Goal: Contribute content: Contribute content

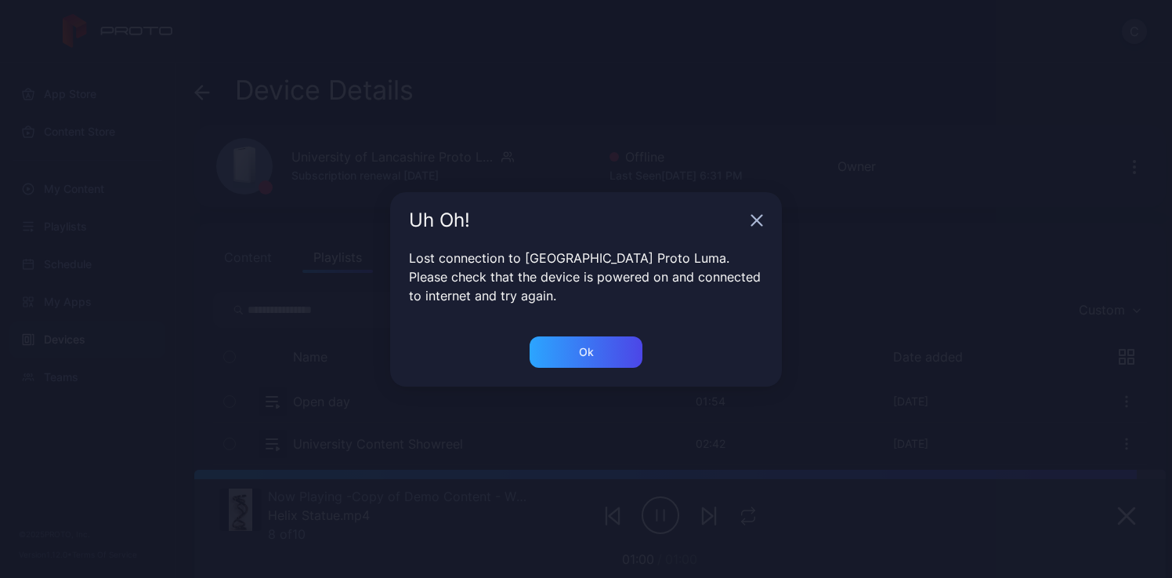
scroll to position [144, 0]
click at [558, 350] on div "Ok" at bounding box center [586, 351] width 113 height 31
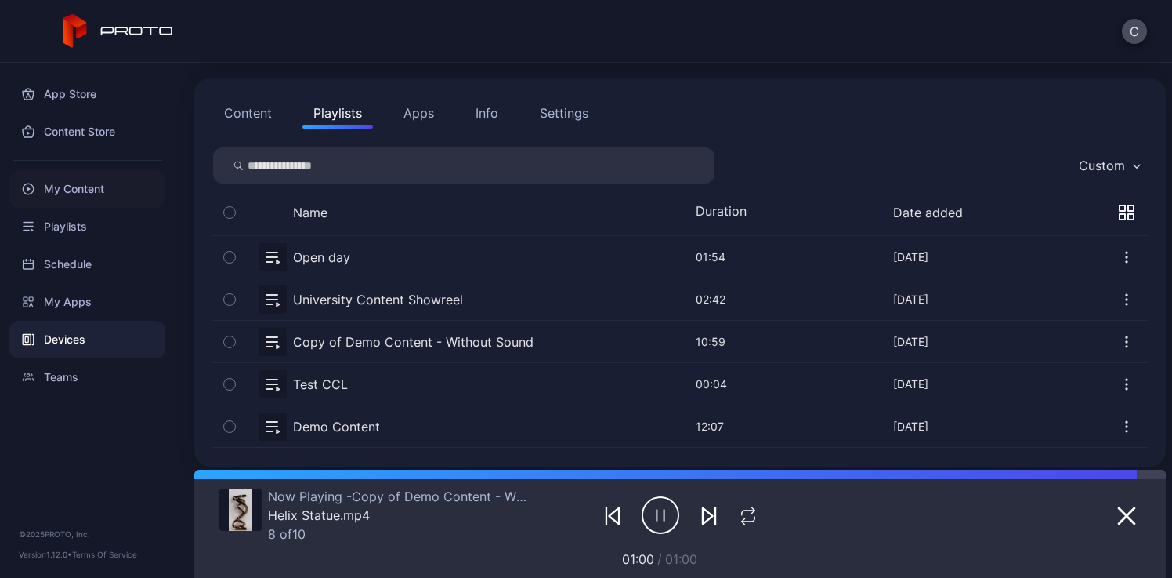
click at [93, 191] on div "My Content" at bounding box center [87, 189] width 156 height 38
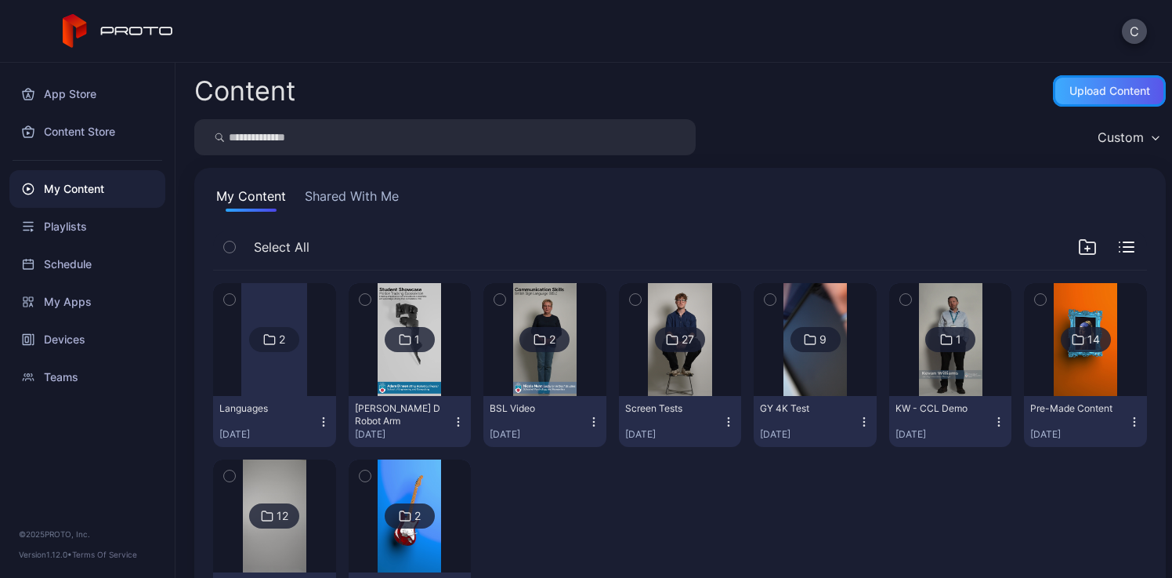
click at [1114, 94] on div "Upload Content" at bounding box center [1110, 91] width 81 height 13
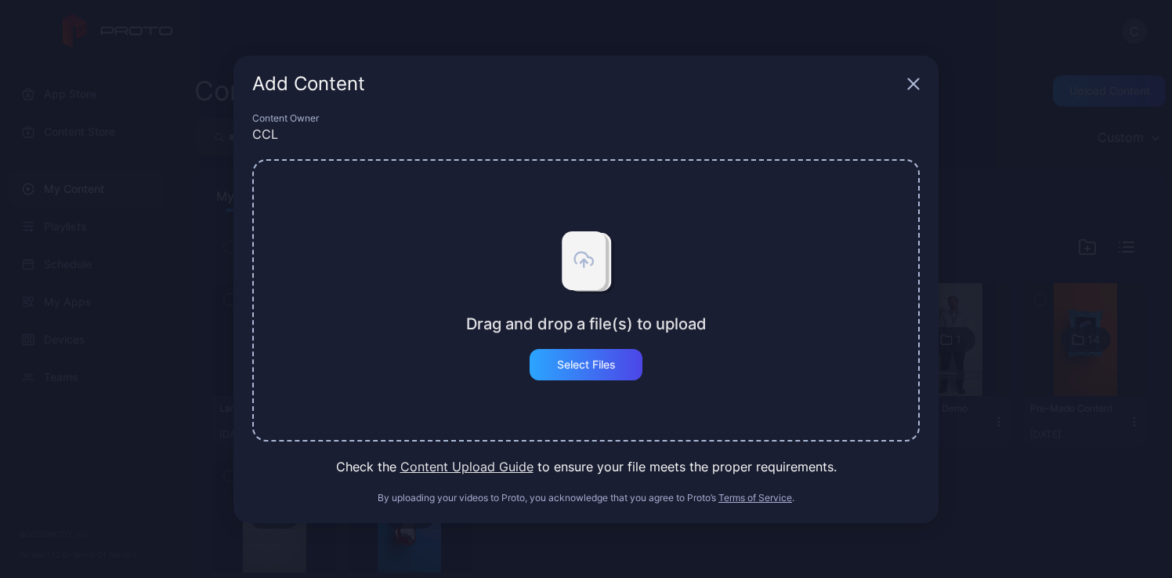
click at [922, 86] on div "Add Content" at bounding box center [586, 84] width 705 height 56
click at [913, 86] on icon "button" at bounding box center [914, 84] width 13 height 13
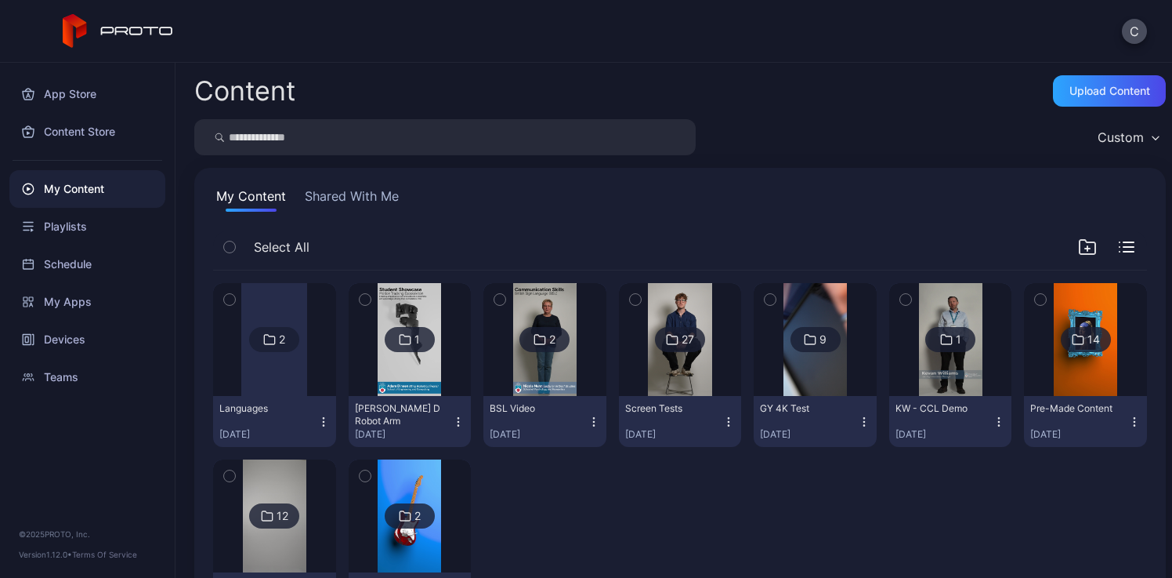
click at [1096, 107] on div "Content Upload Content Custom My Content Shared With Me Select All 2 Languages …" at bounding box center [674, 320] width 997 height 515
click at [1086, 100] on div "Upload Content" at bounding box center [1109, 90] width 113 height 31
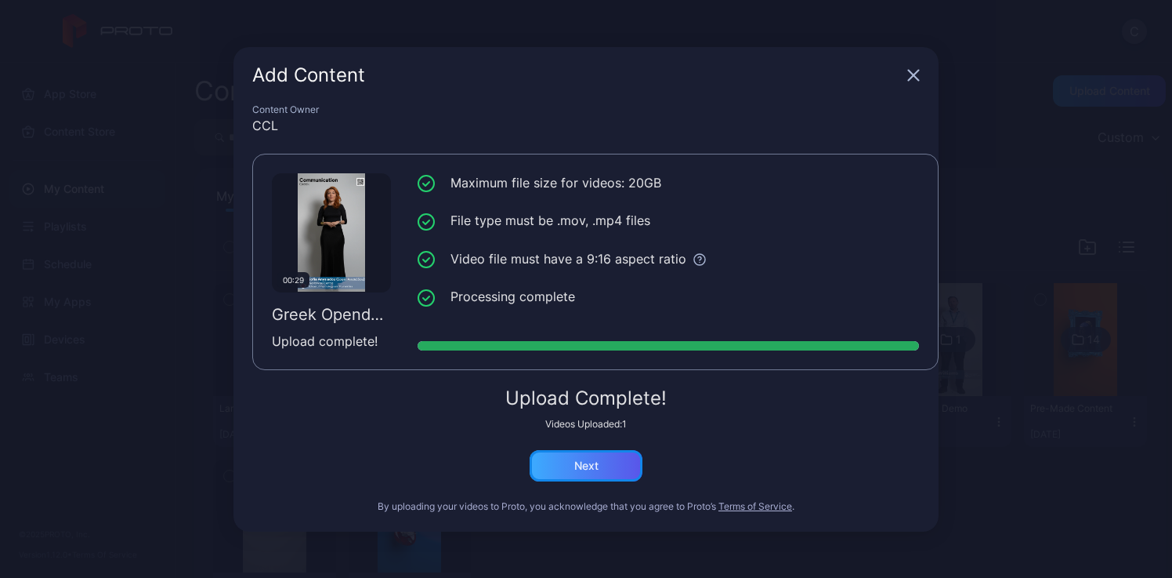
click at [614, 469] on div "Next" at bounding box center [586, 465] width 113 height 31
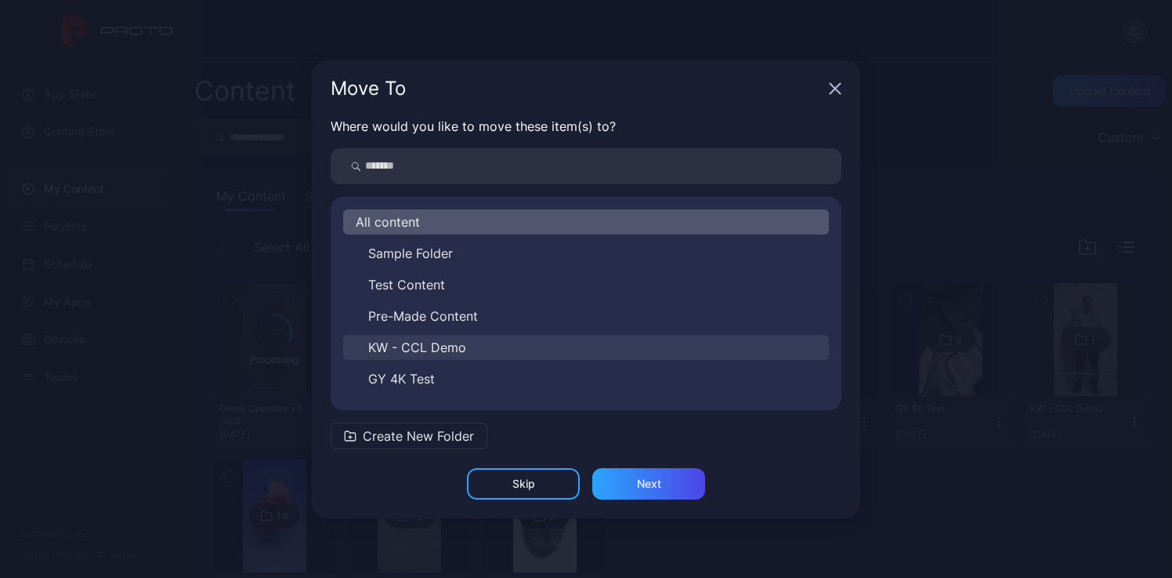
scroll to position [119, 0]
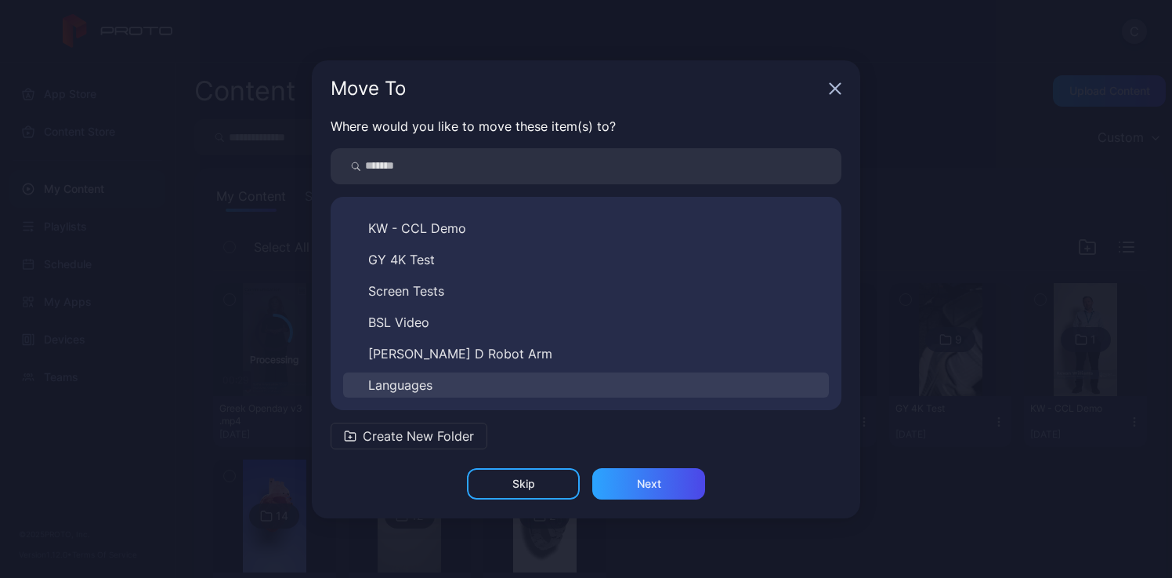
click at [454, 377] on button "Languages" at bounding box center [586, 384] width 486 height 25
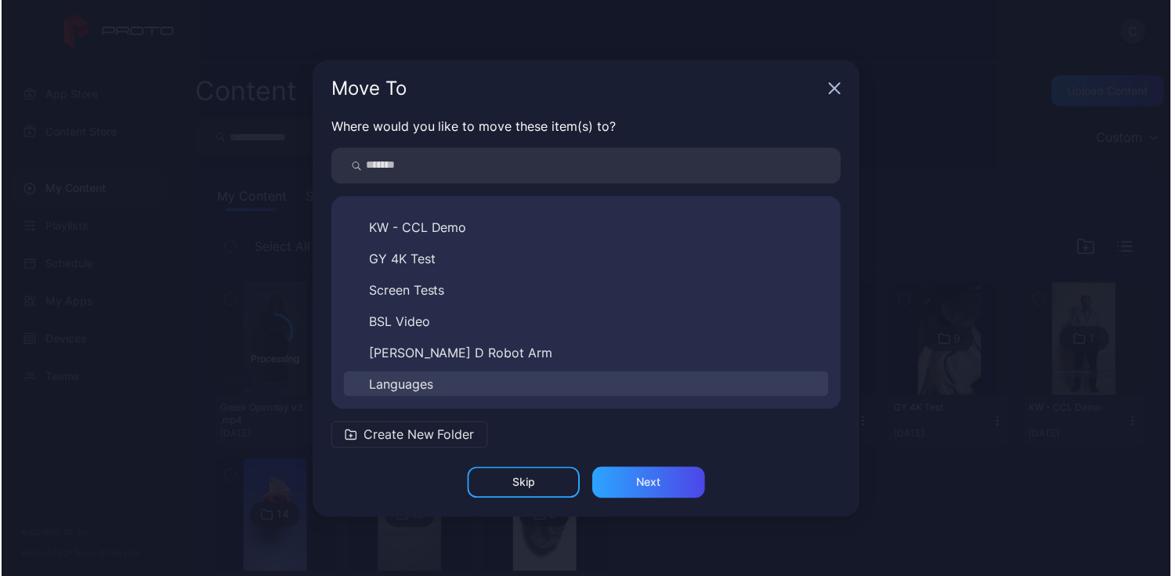
scroll to position [0, 0]
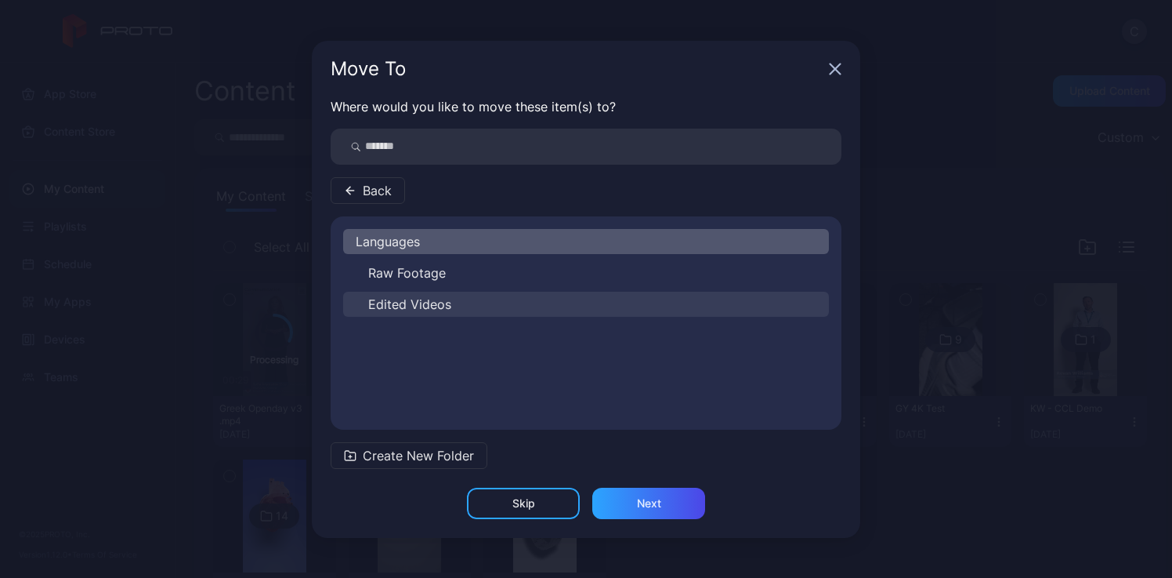
click at [425, 296] on span "Edited Videos" at bounding box center [409, 304] width 83 height 19
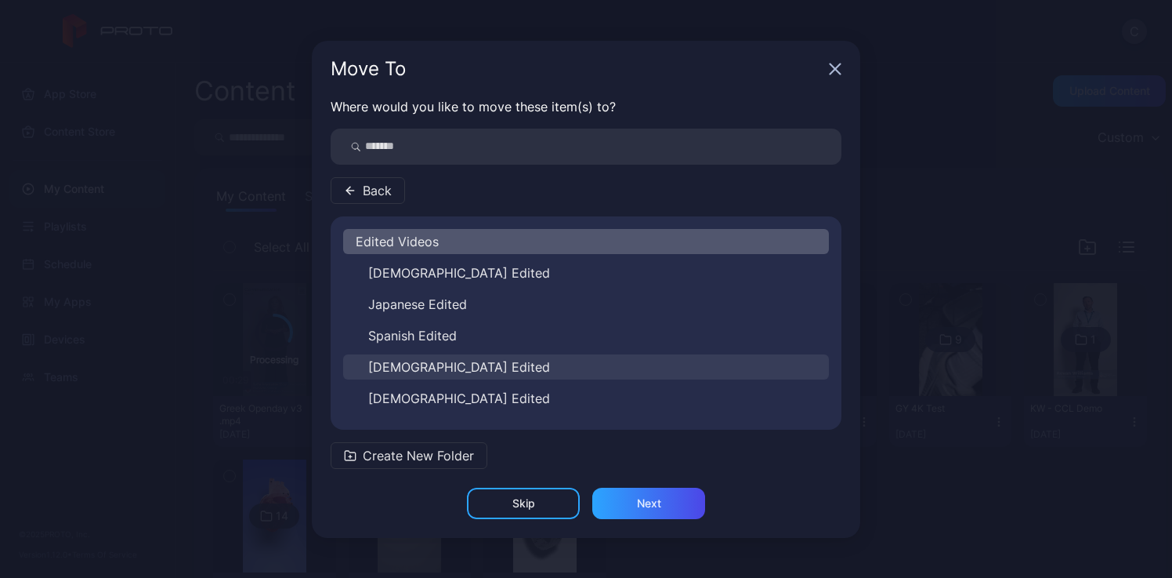
click at [435, 365] on span "[DEMOGRAPHIC_DATA] Edited" at bounding box center [459, 366] width 182 height 19
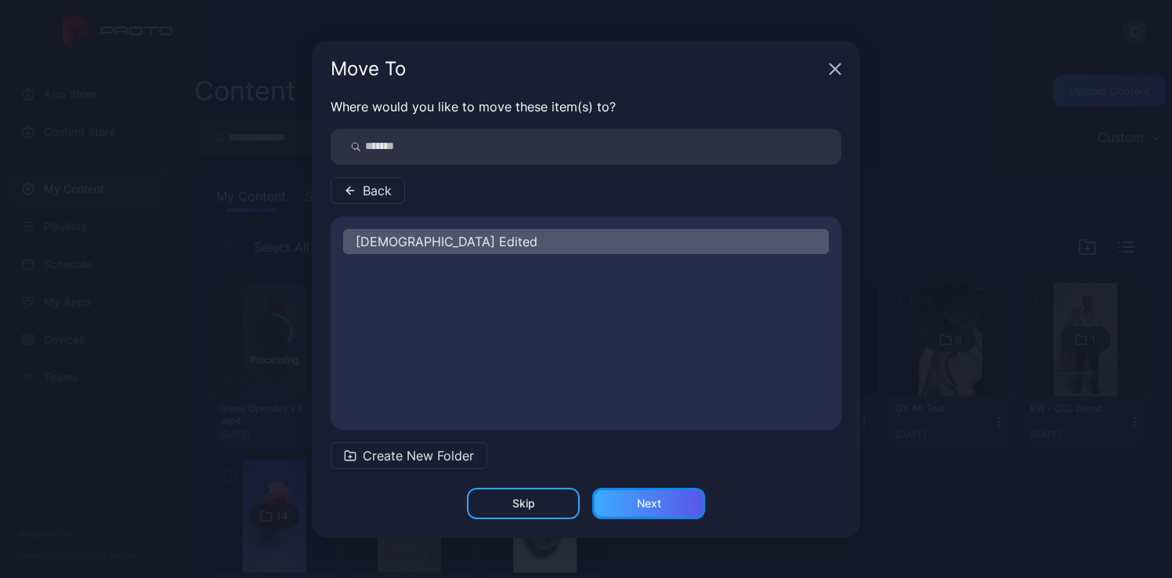
click at [644, 505] on div "Next" at bounding box center [649, 503] width 24 height 13
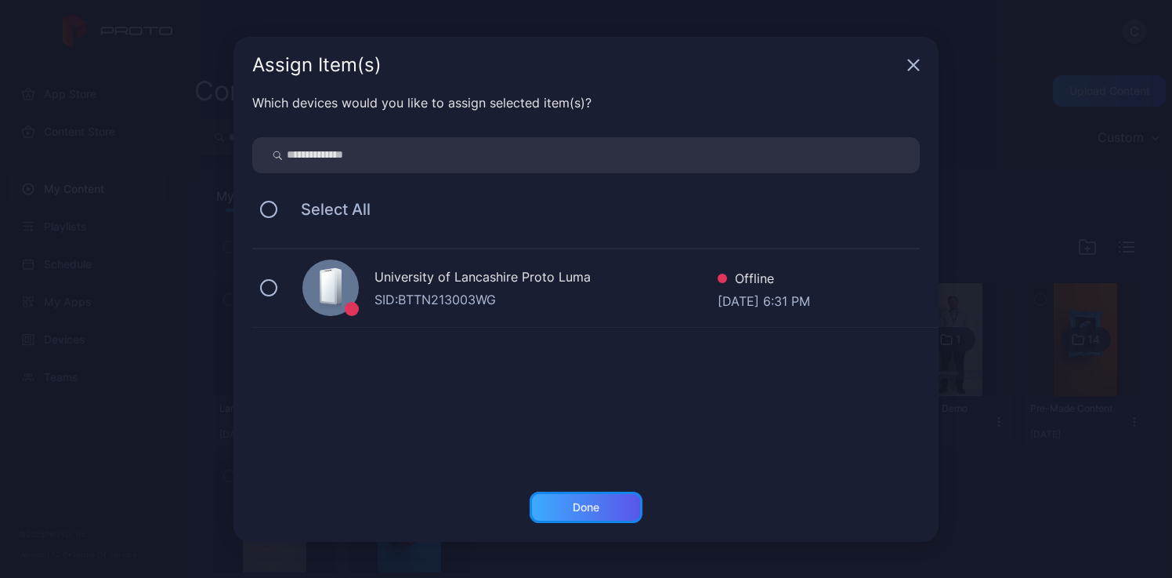
click at [594, 509] on div "Done" at bounding box center [586, 507] width 27 height 13
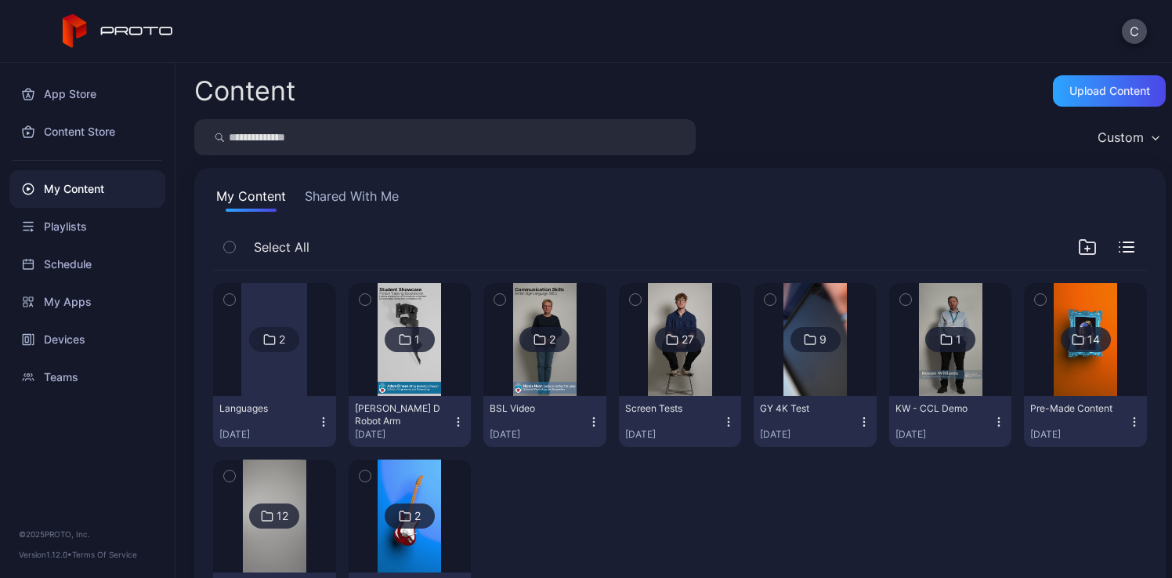
click at [284, 375] on div at bounding box center [274, 339] width 66 height 113
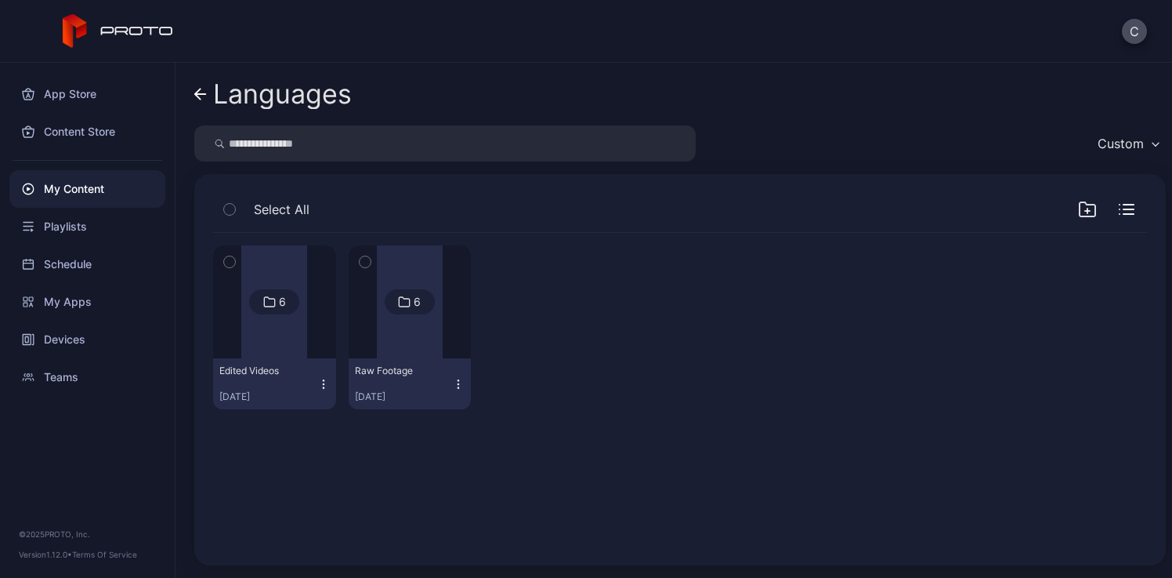
click at [270, 342] on div at bounding box center [274, 301] width 66 height 113
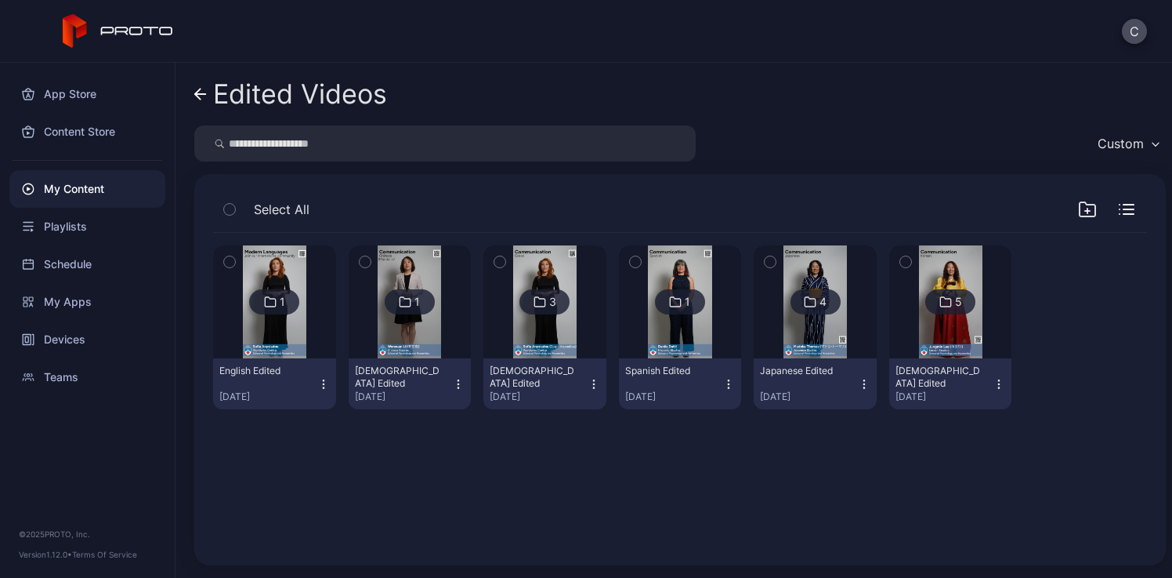
click at [542, 334] on img at bounding box center [544, 301] width 63 height 113
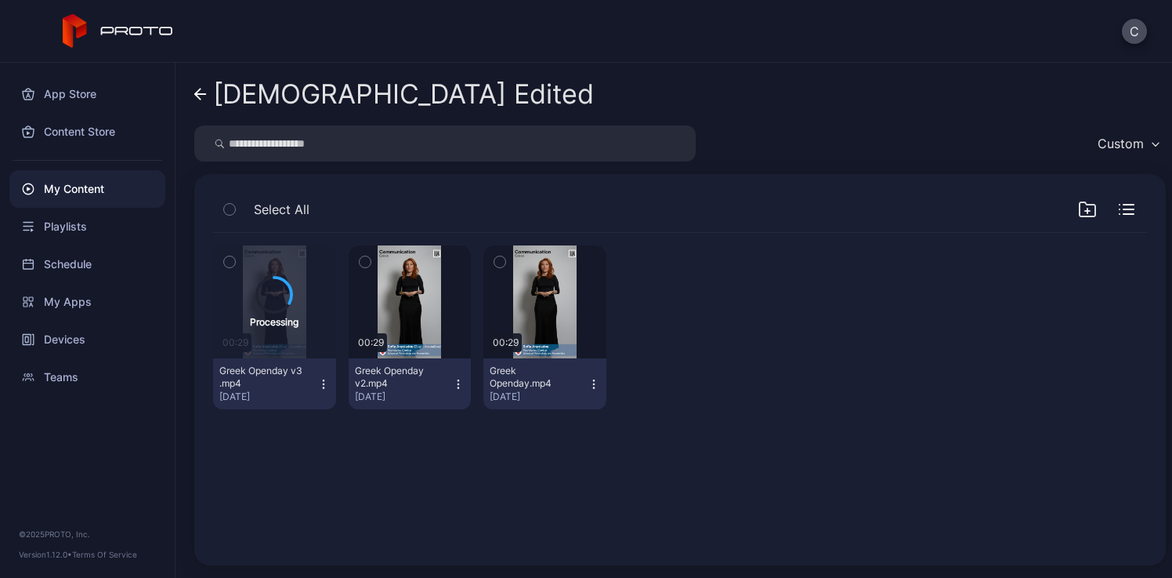
click at [235, 100] on div "[DEMOGRAPHIC_DATA] Edited" at bounding box center [403, 94] width 381 height 30
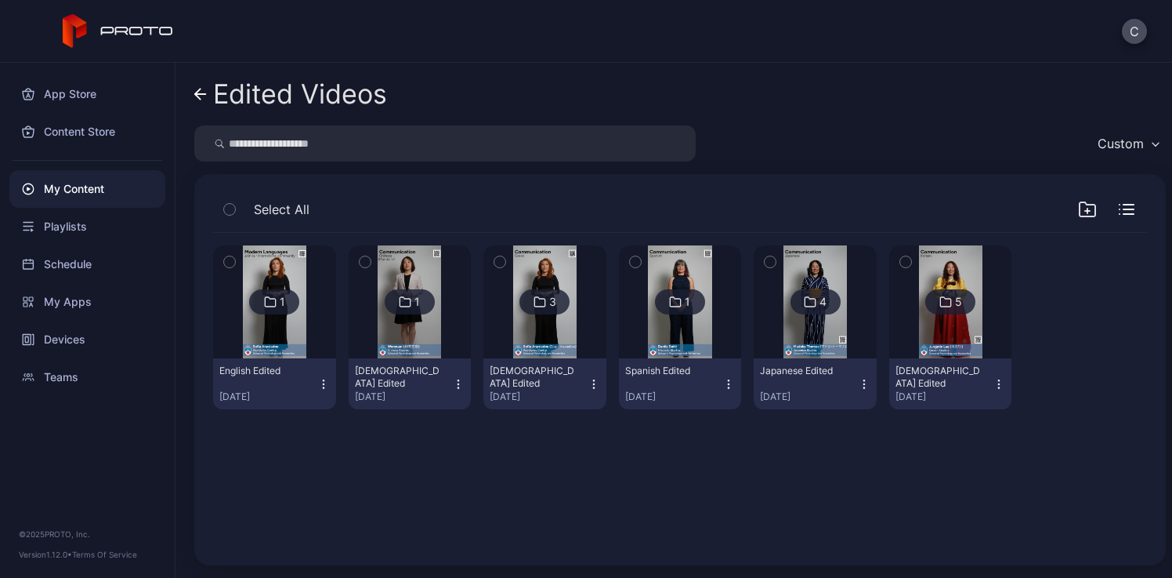
click at [235, 100] on div "Edited Videos" at bounding box center [300, 94] width 174 height 30
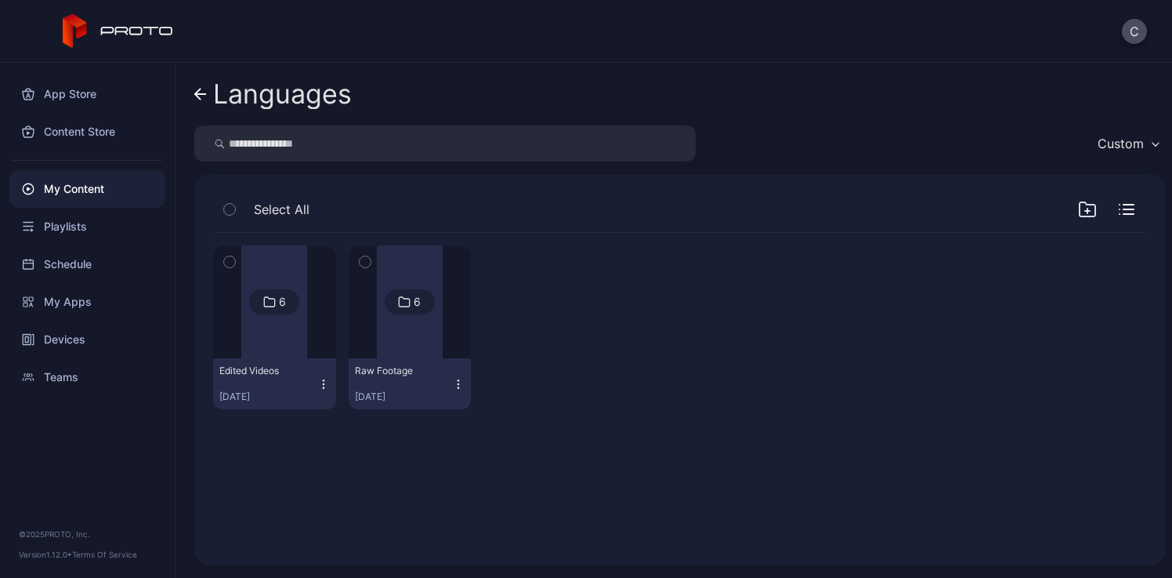
click at [253, 111] on link "Languages" at bounding box center [273, 94] width 158 height 38
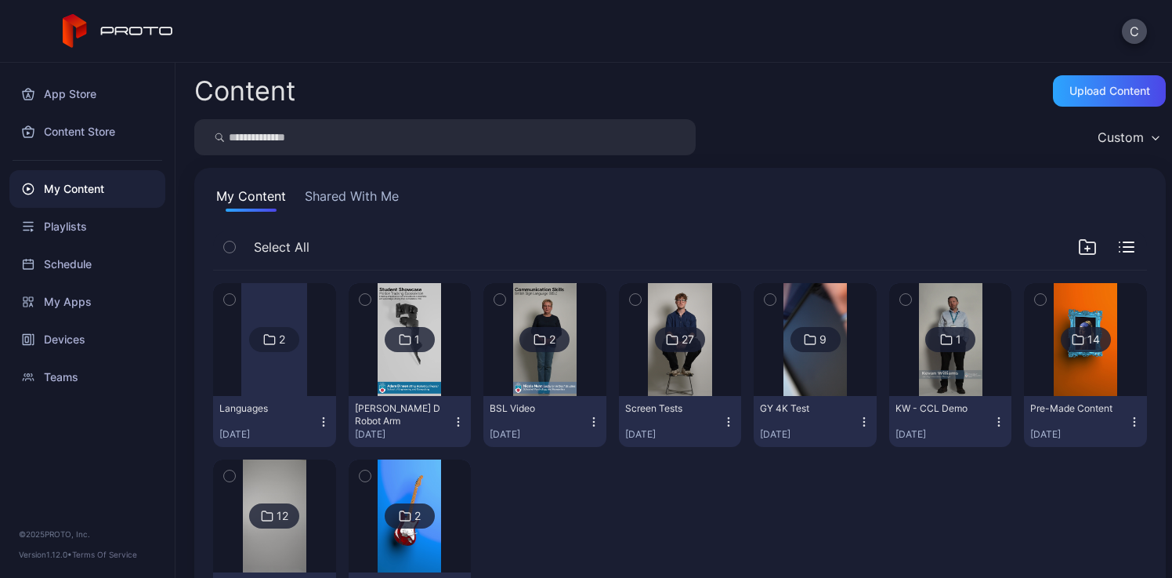
click at [407, 308] on img at bounding box center [409, 339] width 63 height 113
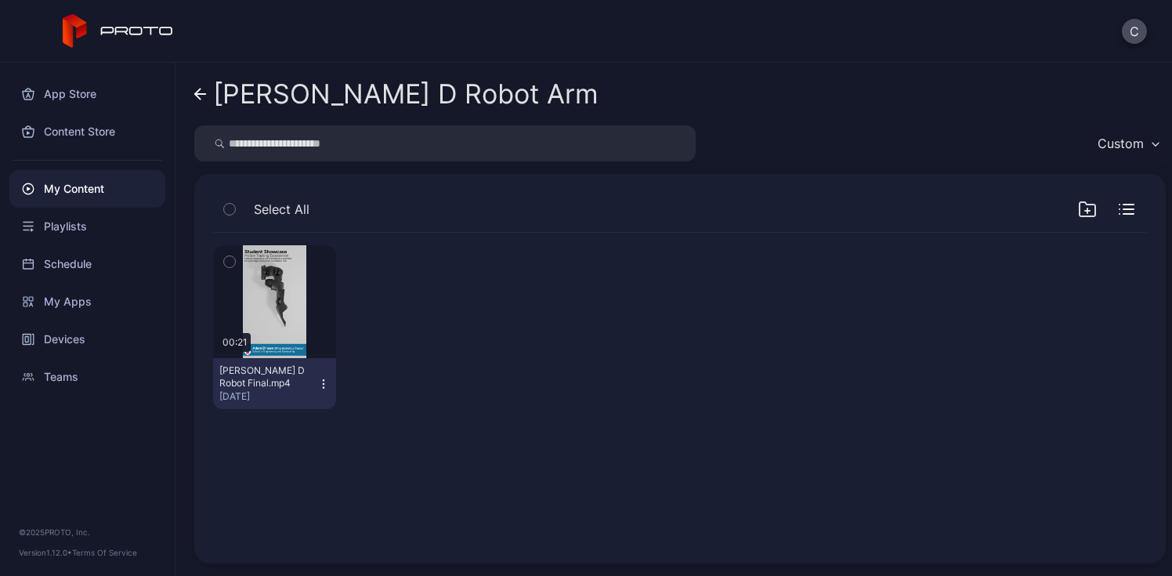
click at [241, 98] on div "[PERSON_NAME] D Robot Arm" at bounding box center [406, 94] width 386 height 30
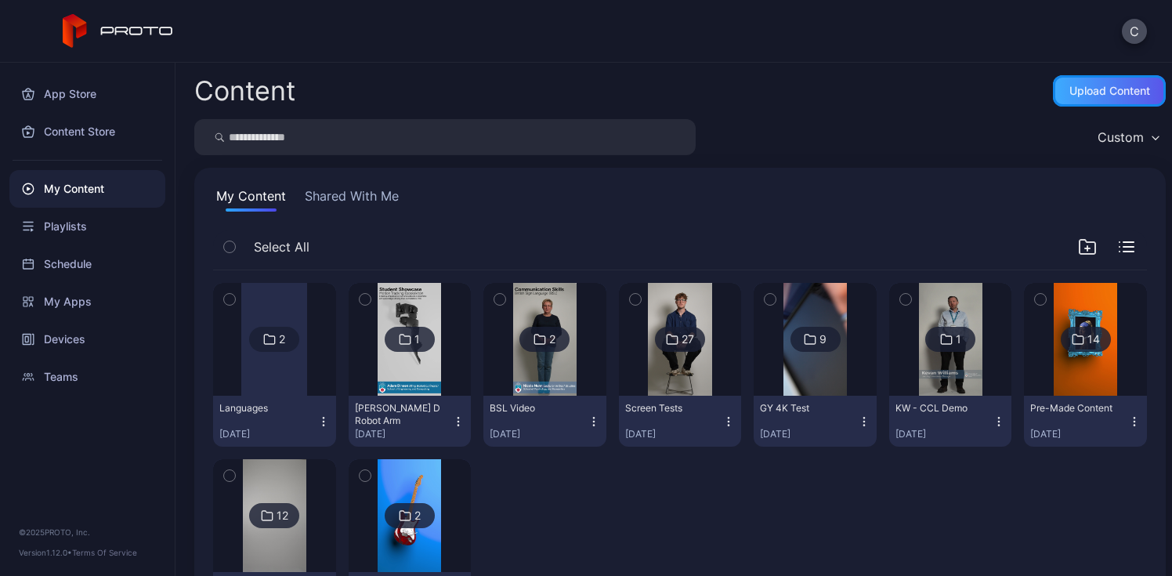
click at [1084, 97] on div "Upload Content" at bounding box center [1110, 91] width 81 height 13
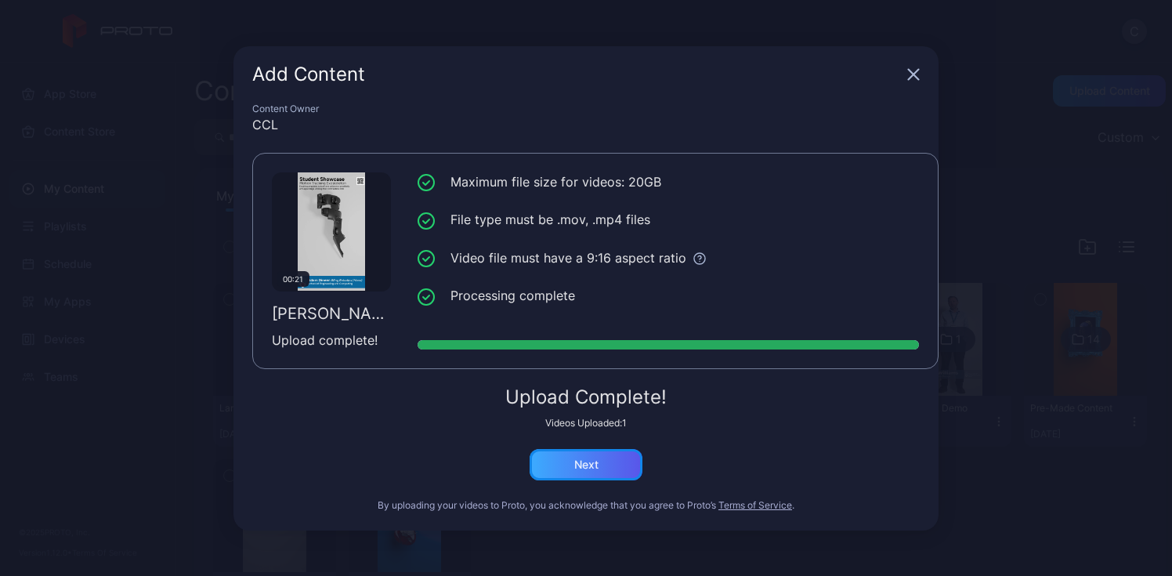
click at [615, 455] on div "Next" at bounding box center [586, 464] width 113 height 31
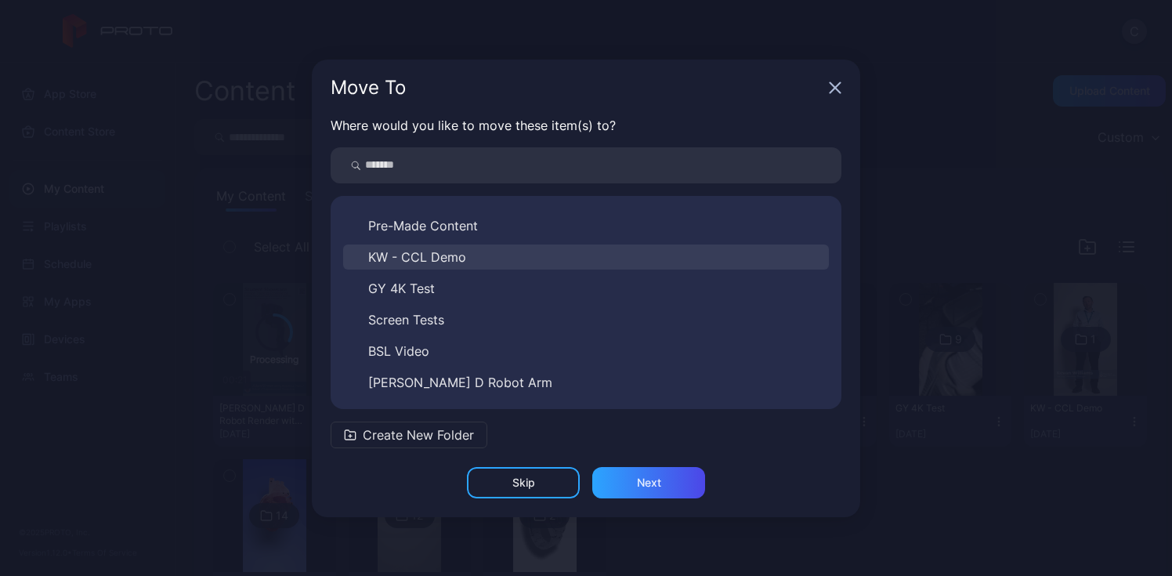
scroll to position [119, 0]
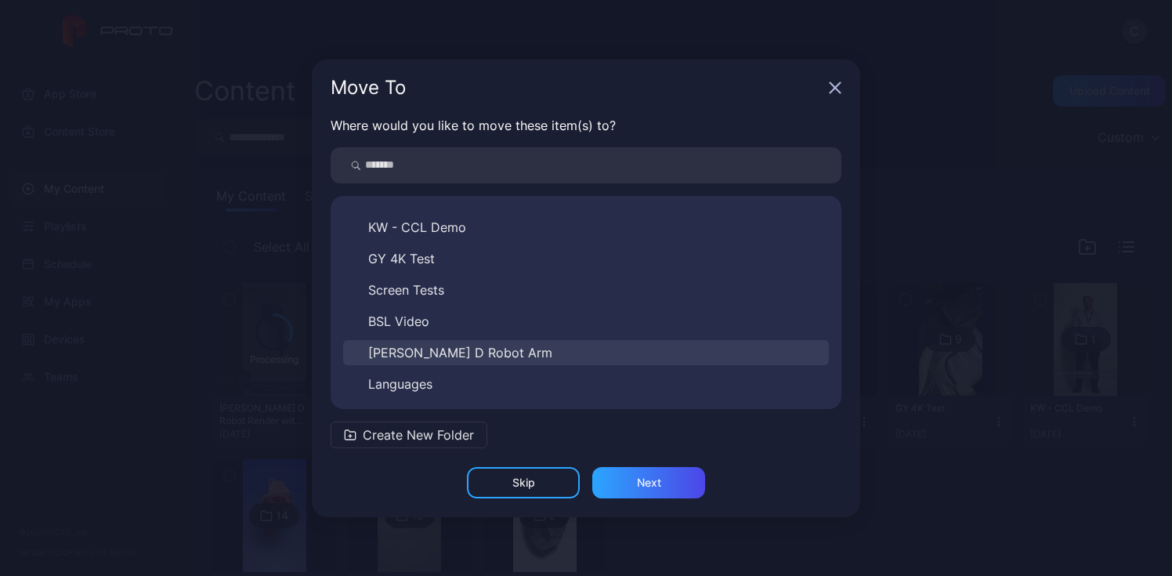
click at [480, 359] on span "[PERSON_NAME] D Robot Arm" at bounding box center [460, 352] width 184 height 19
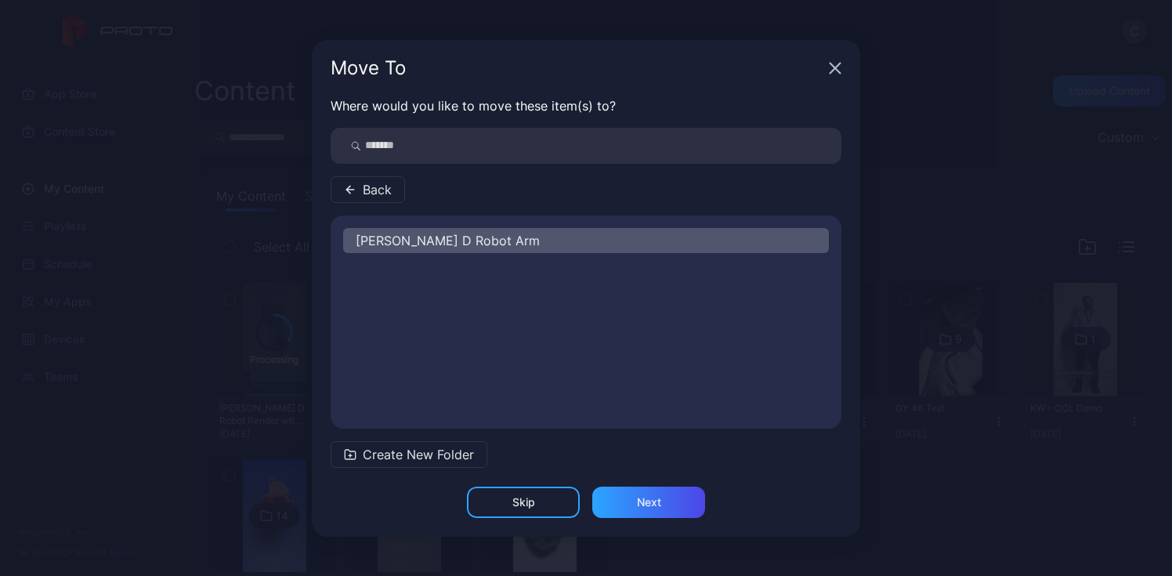
click at [447, 250] on div "[PERSON_NAME] D Robot Arm" at bounding box center [586, 240] width 486 height 25
click at [634, 510] on div "Next" at bounding box center [648, 502] width 113 height 31
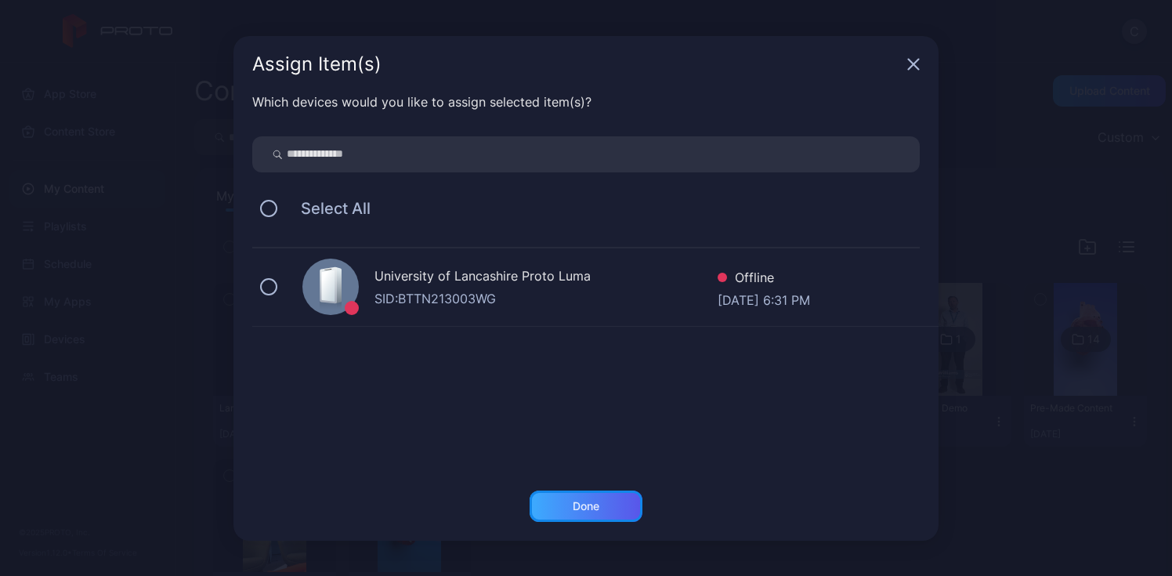
click at [578, 519] on div "Done" at bounding box center [586, 506] width 113 height 31
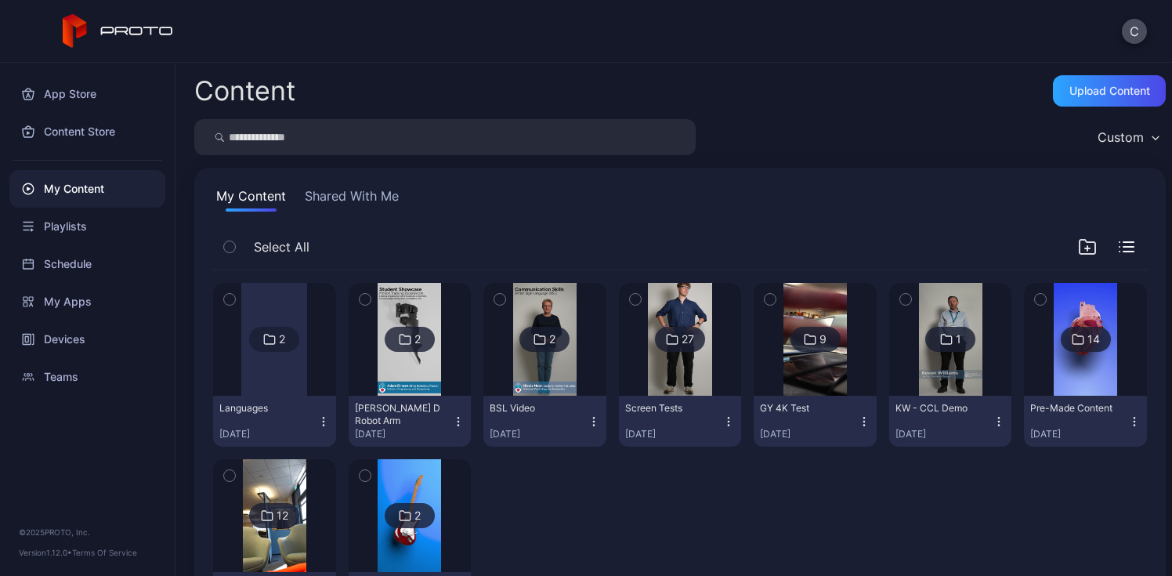
click at [404, 385] on img at bounding box center [409, 339] width 63 height 113
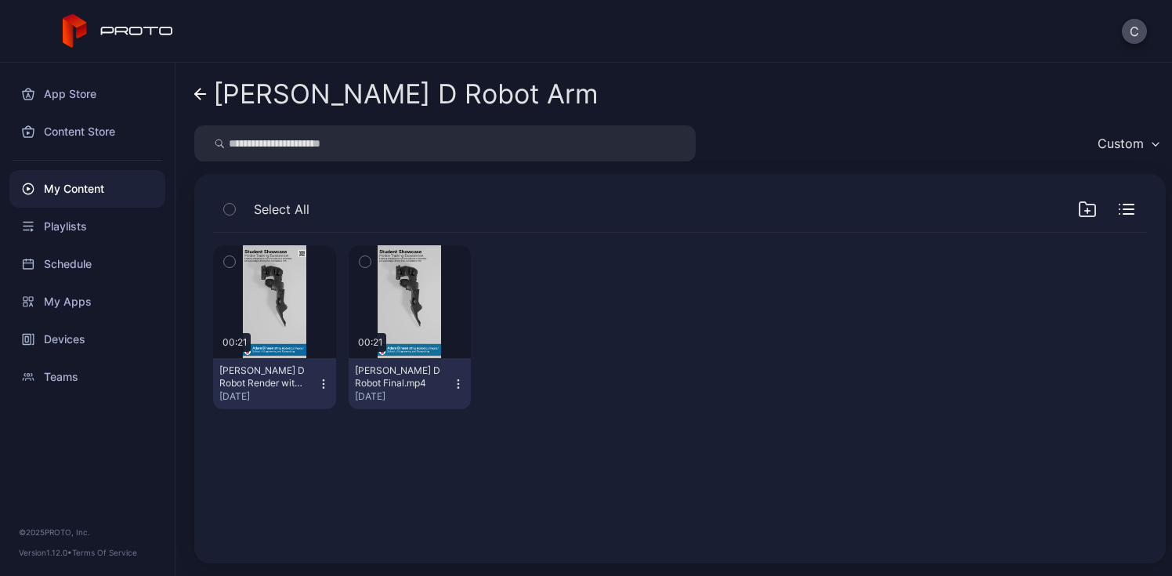
click at [216, 86] on div "[PERSON_NAME] D Robot Arm" at bounding box center [406, 94] width 386 height 30
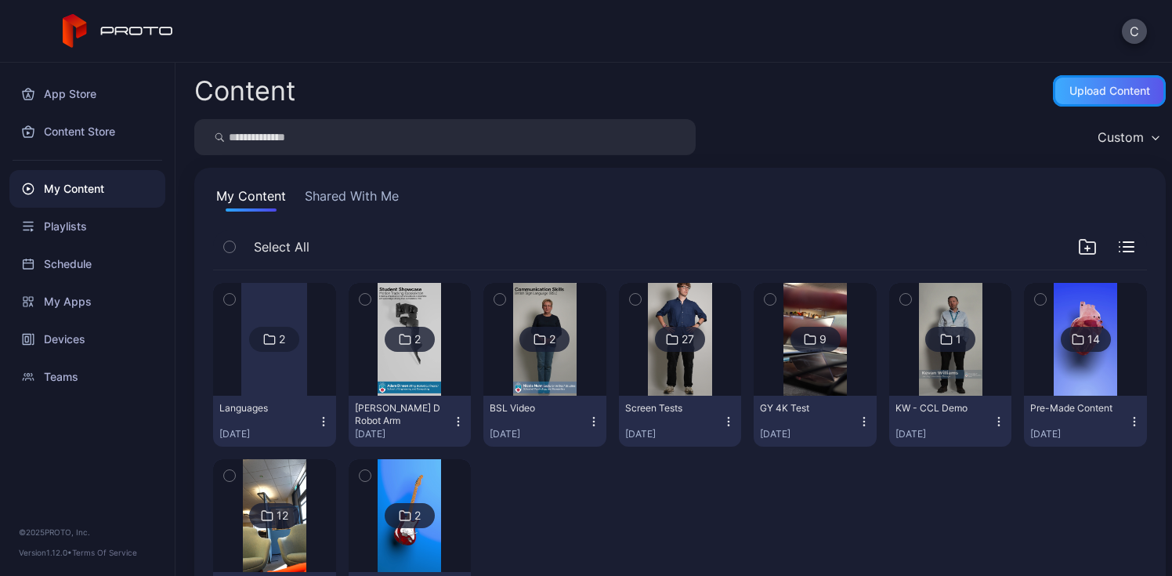
click at [1100, 100] on div "Upload Content" at bounding box center [1109, 90] width 113 height 31
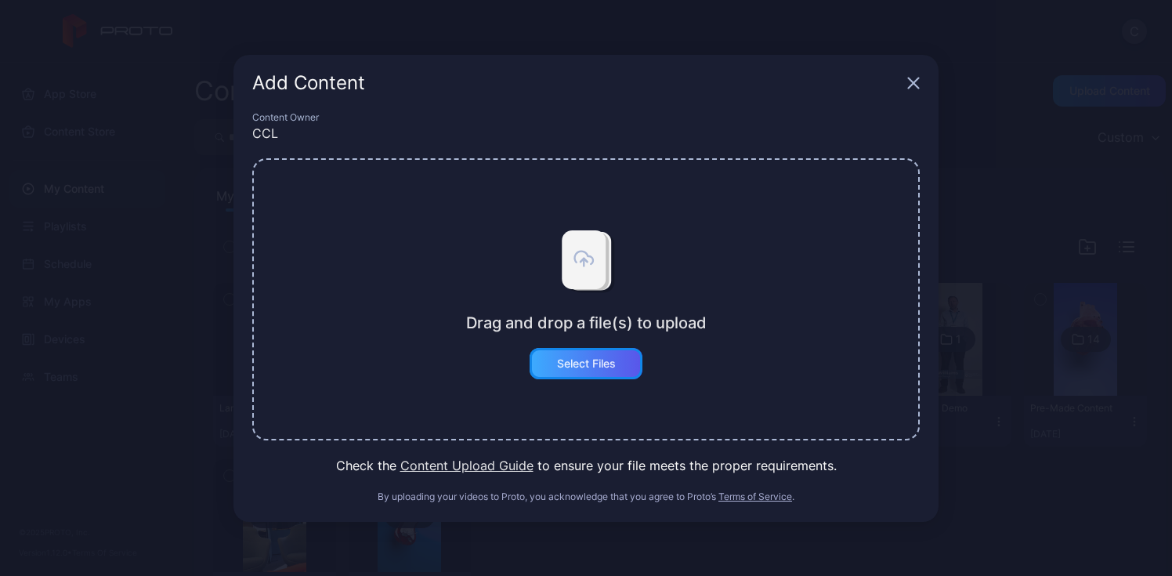
click at [608, 368] on div "Select Files" at bounding box center [586, 363] width 59 height 13
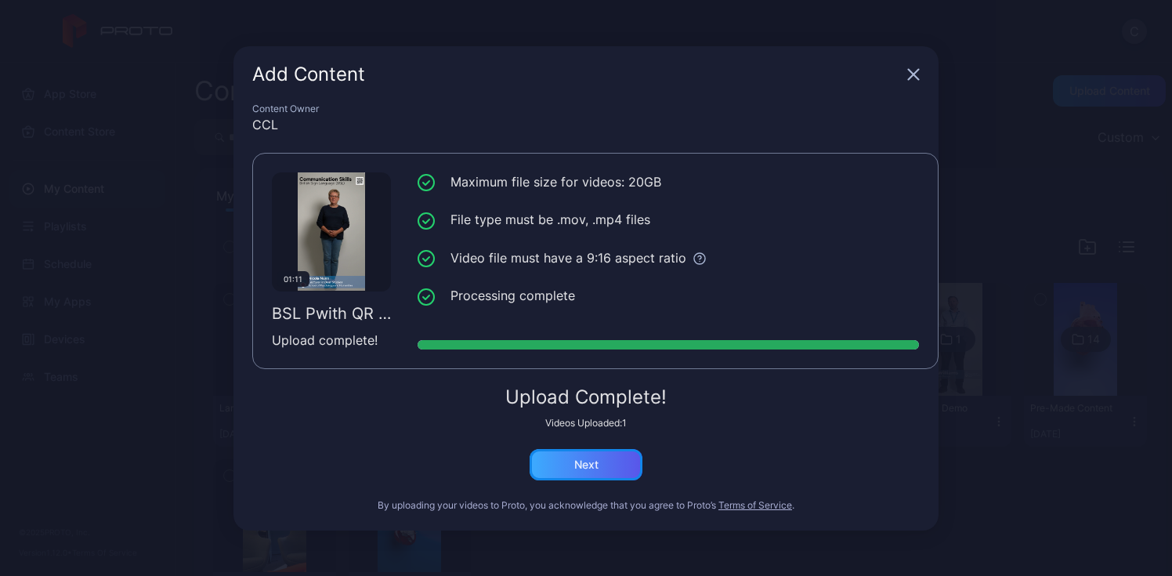
click at [597, 458] on div "Next" at bounding box center [586, 464] width 24 height 13
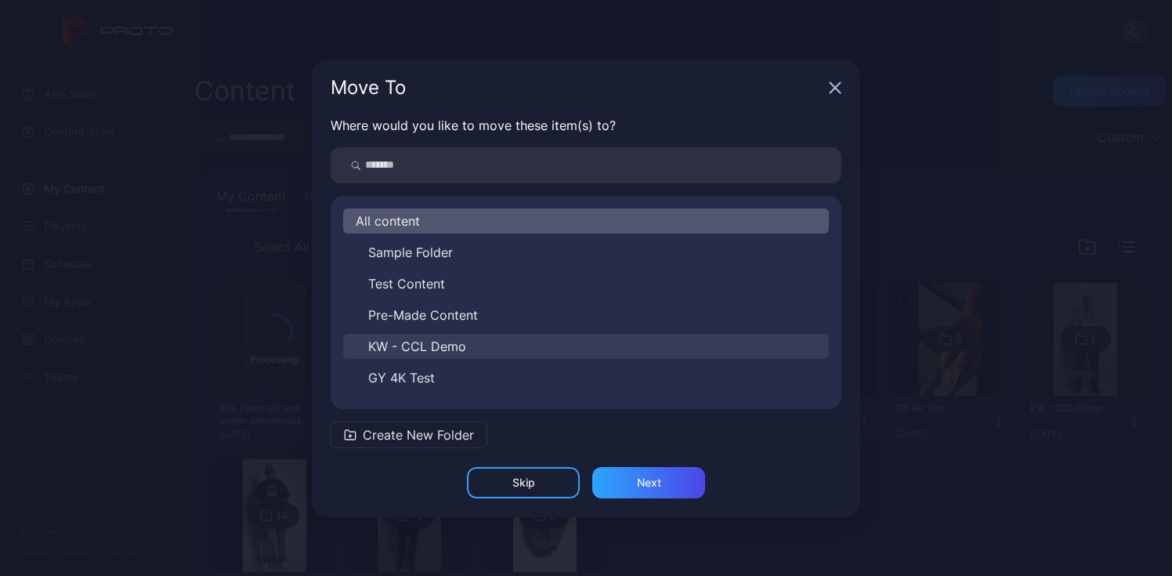
scroll to position [119, 0]
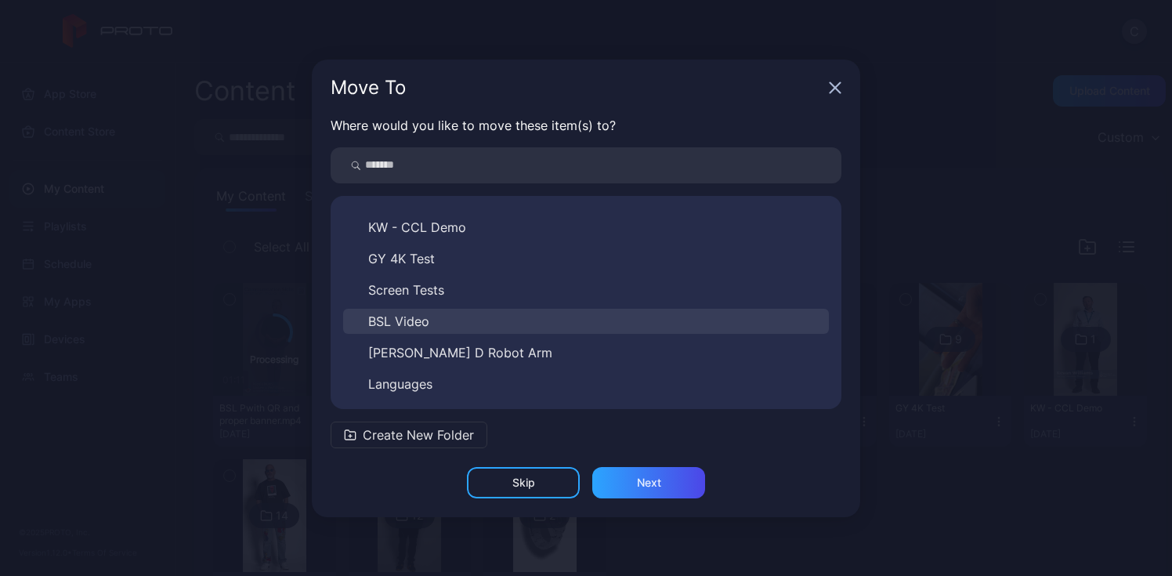
click at [433, 328] on button "BSL Video" at bounding box center [586, 321] width 486 height 25
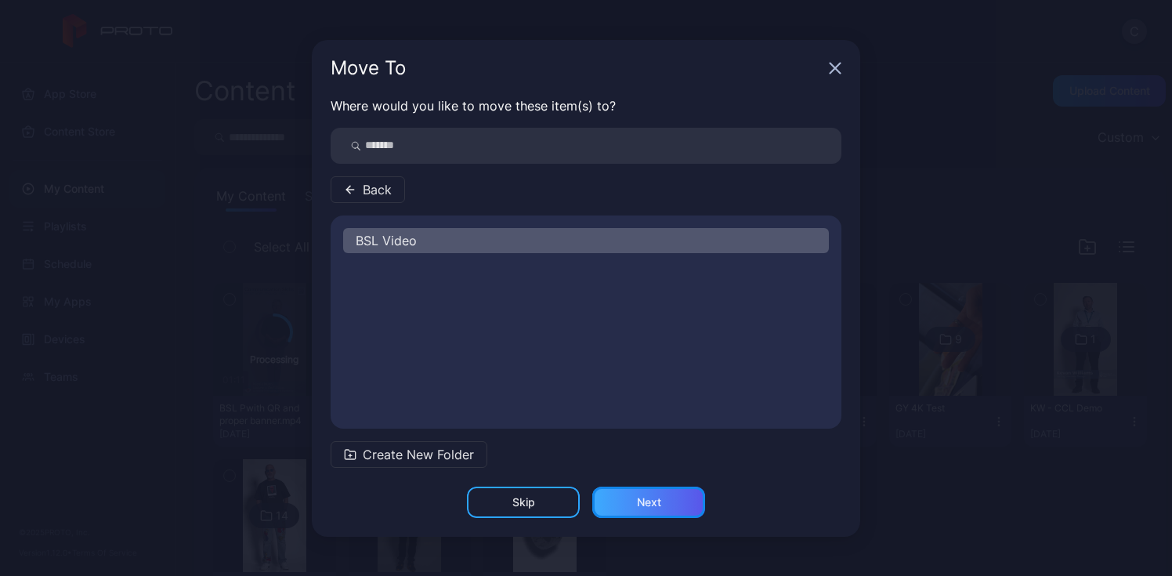
click at [636, 509] on div "Next" at bounding box center [648, 502] width 113 height 31
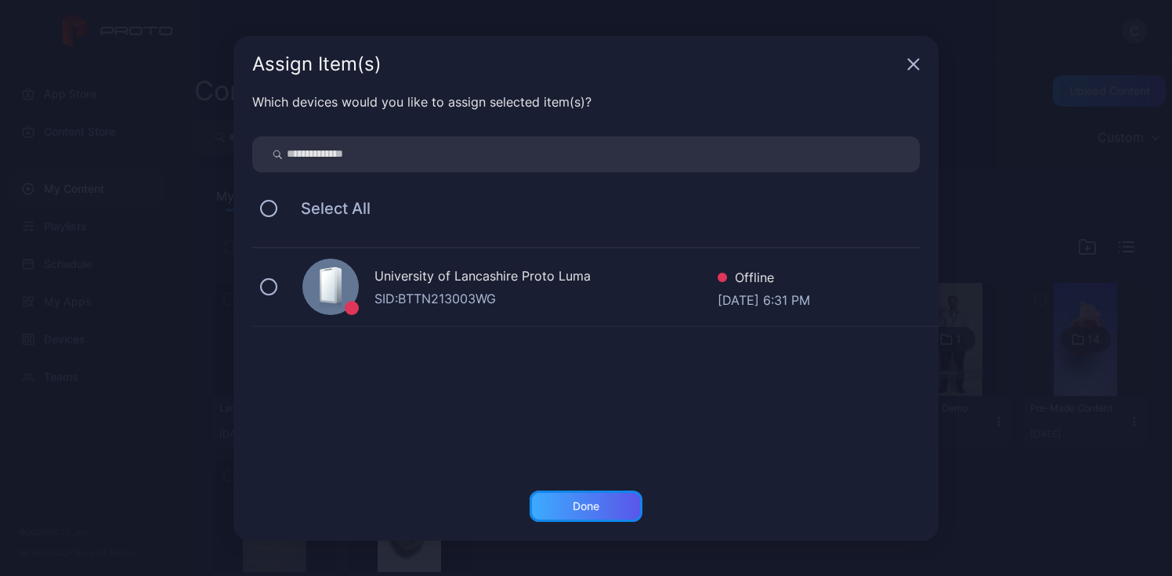
click at [578, 511] on div "Done" at bounding box center [586, 506] width 27 height 13
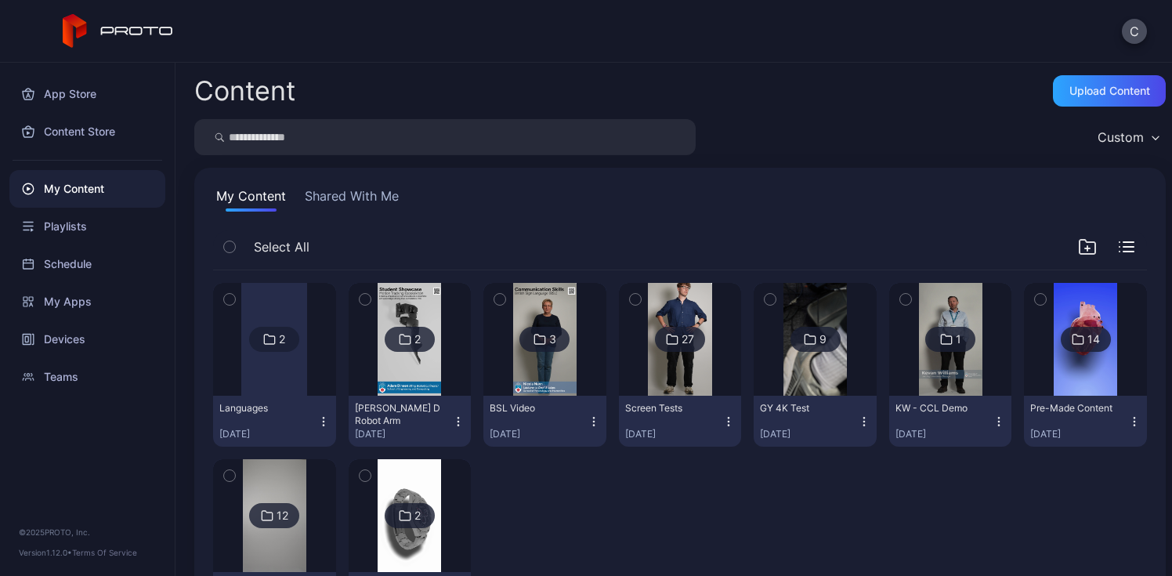
click at [528, 383] on img at bounding box center [544, 339] width 63 height 113
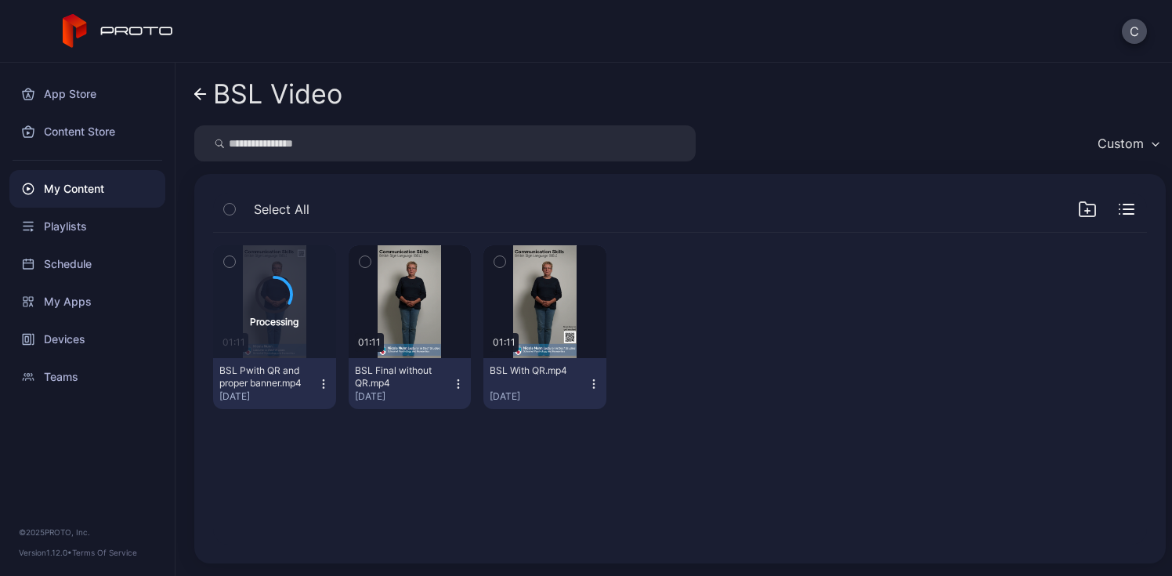
click at [253, 94] on div "BSL Video" at bounding box center [277, 94] width 129 height 30
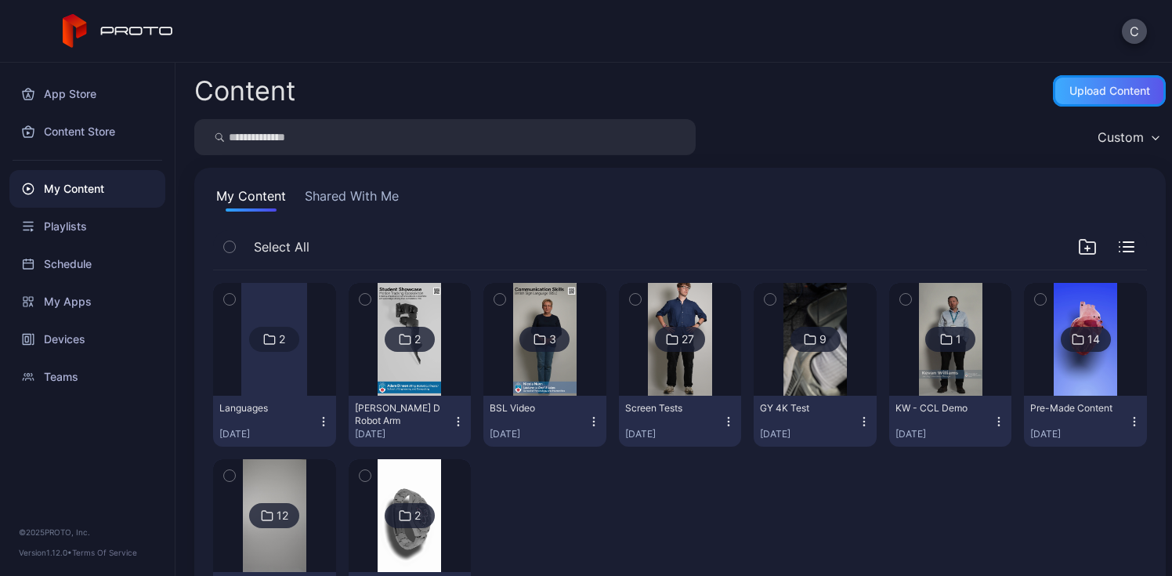
click at [1092, 98] on div "Upload Content" at bounding box center [1109, 90] width 113 height 31
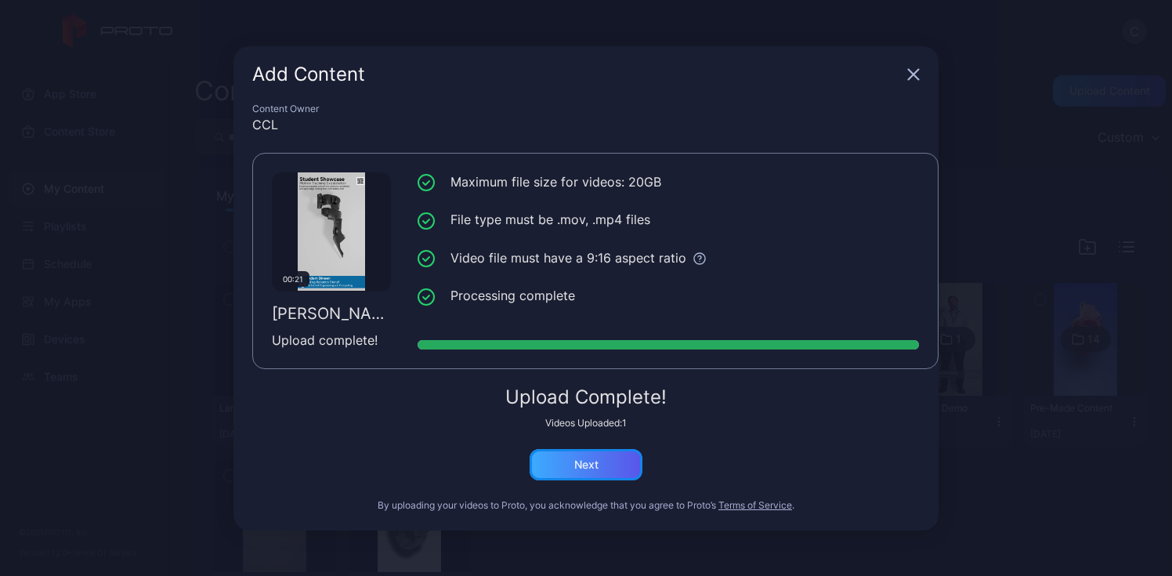
click at [574, 466] on div "Next" at bounding box center [586, 464] width 24 height 13
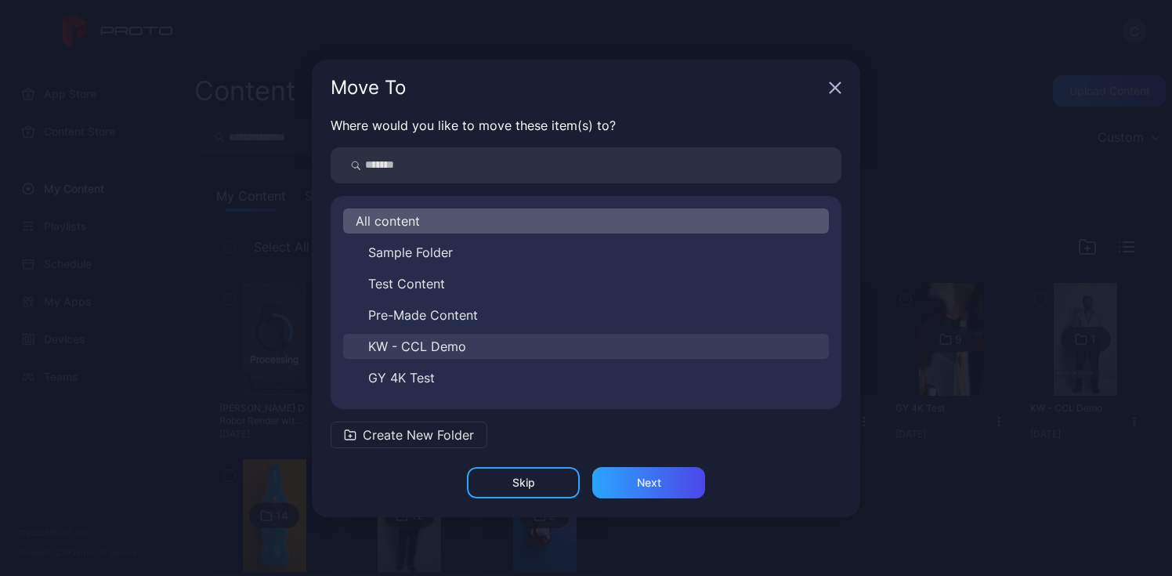
scroll to position [119, 0]
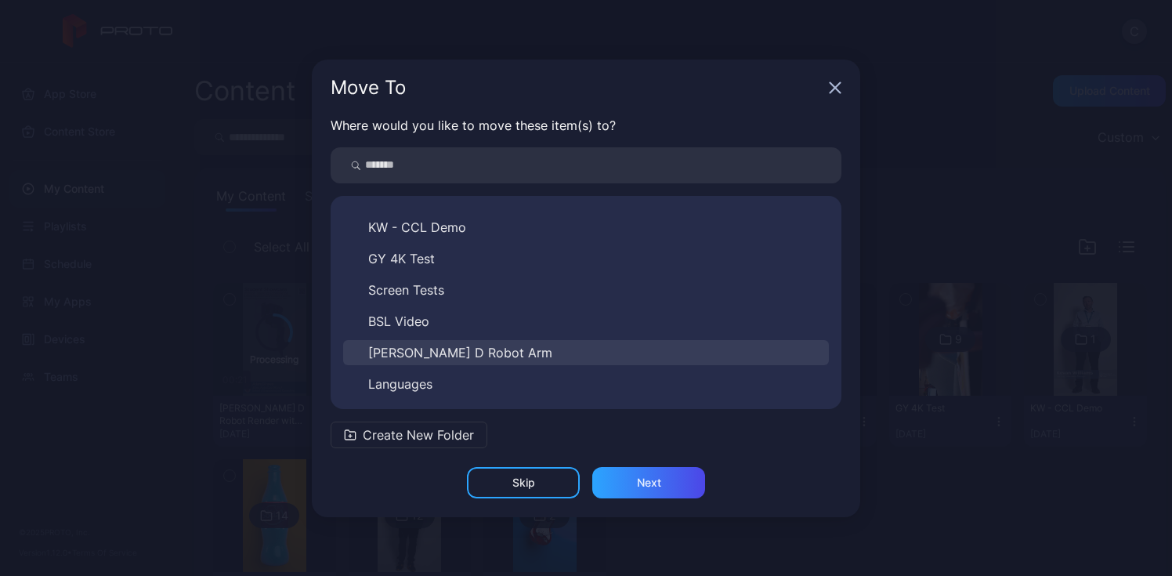
click at [443, 353] on span "[PERSON_NAME] D Robot Arm" at bounding box center [460, 352] width 184 height 19
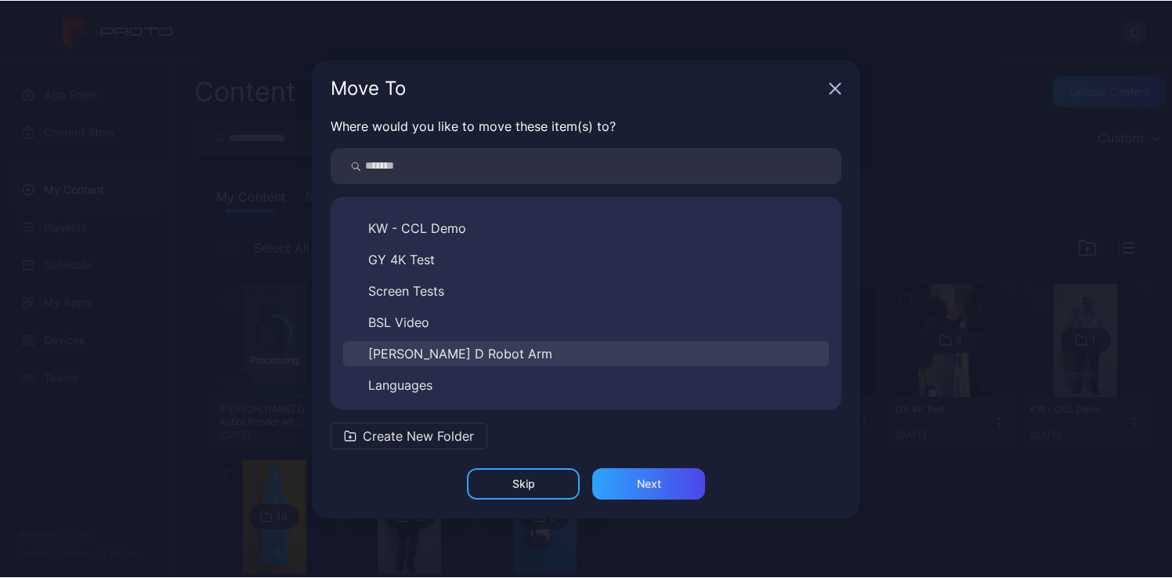
scroll to position [0, 0]
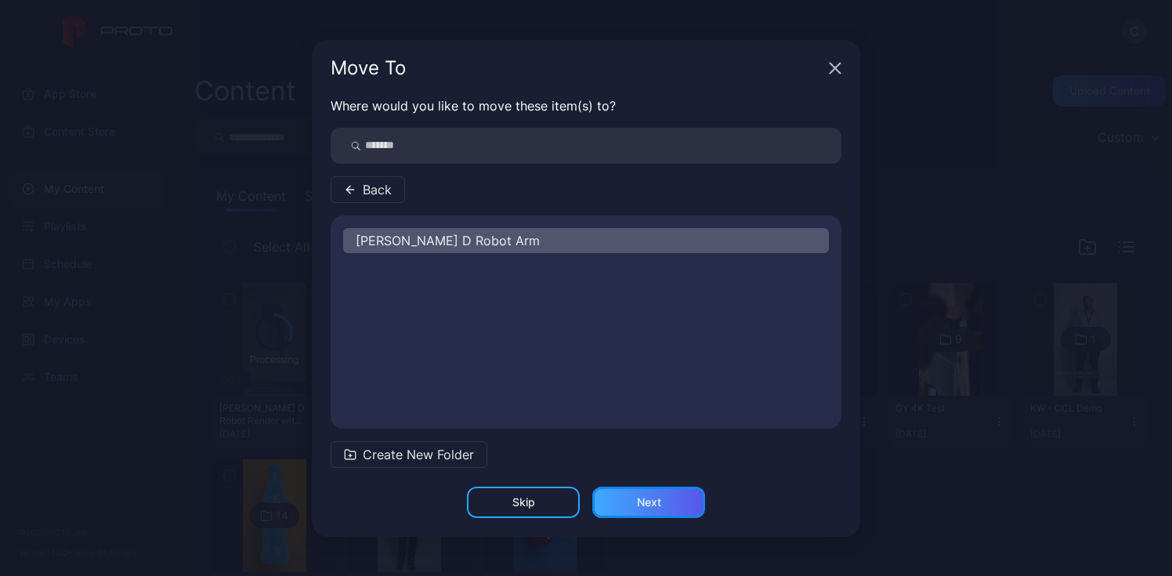
click at [654, 499] on div "Next" at bounding box center [649, 502] width 24 height 13
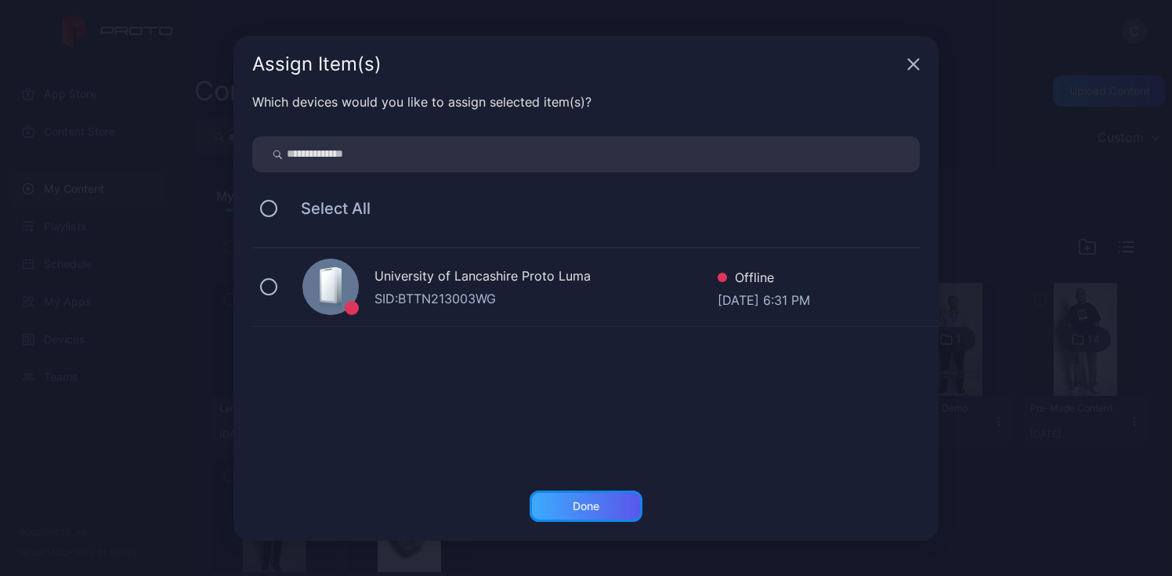
click at [607, 519] on div "Done" at bounding box center [586, 506] width 113 height 31
